Goal: Information Seeking & Learning: Learn about a topic

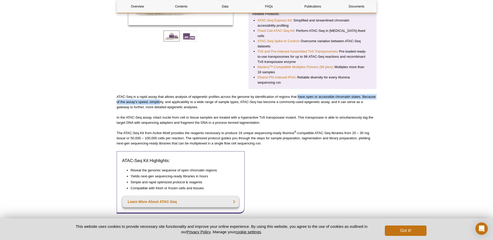
scroll to position [160, 0]
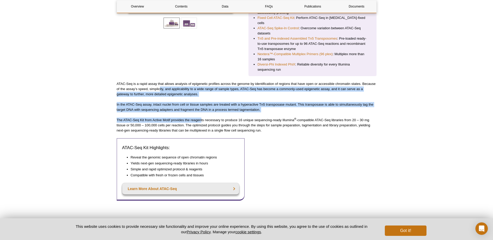
drag, startPoint x: 159, startPoint y: 82, endPoint x: 201, endPoint y: 112, distance: 50.7
click at [209, 103] on p "In the ATAC-Seq assay, intact nuclei from cell or tissue samples are treated wi…" at bounding box center [247, 107] width 260 height 10
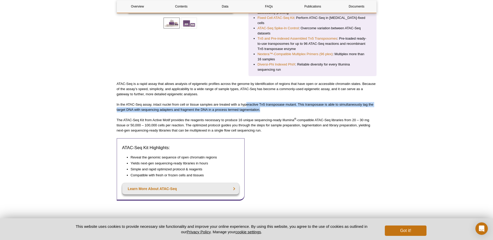
drag, startPoint x: 248, startPoint y: 100, endPoint x: 296, endPoint y: 106, distance: 48.5
click at [296, 106] on p "In the ATAC-Seq assay, intact nuclei from cell or tissue samples are treated wi…" at bounding box center [247, 107] width 260 height 10
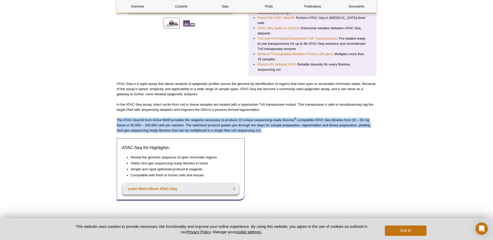
drag, startPoint x: 307, startPoint y: 105, endPoint x: 270, endPoint y: 124, distance: 41.2
click at [270, 124] on p "The ATAC-Seq Kit from Active Motif provides the reagents necessary to produce 1…" at bounding box center [247, 126] width 260 height 16
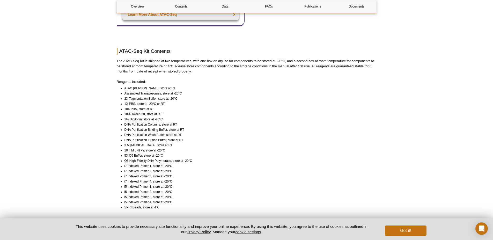
scroll to position [342, 0]
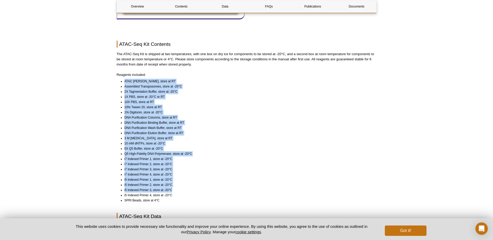
drag, startPoint x: 125, startPoint y: 75, endPoint x: 216, endPoint y: 186, distance: 142.9
click at [216, 185] on ul "ATAC Lysis Buffer, store at RT Assembled Transposomes, store at -20°C 2X Tagmen…" at bounding box center [244, 141] width 255 height 124
click at [216, 187] on li "i5 Indexed Primer 3, store at -20°C" at bounding box center [248, 189] width 247 height 5
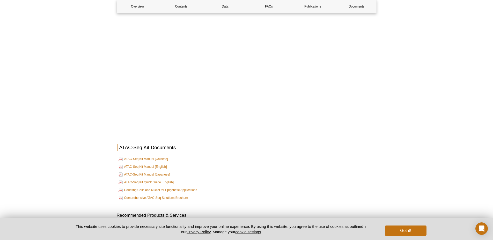
scroll to position [1299, 0]
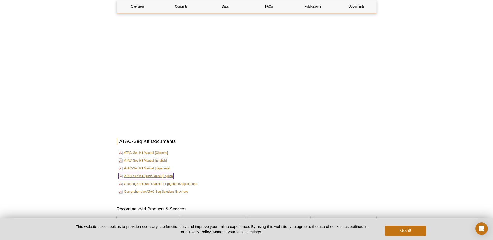
click at [159, 173] on link "ATAC-Seq Kit Quick Guide [English]" at bounding box center [146, 176] width 55 height 6
